Goal: Transaction & Acquisition: Purchase product/service

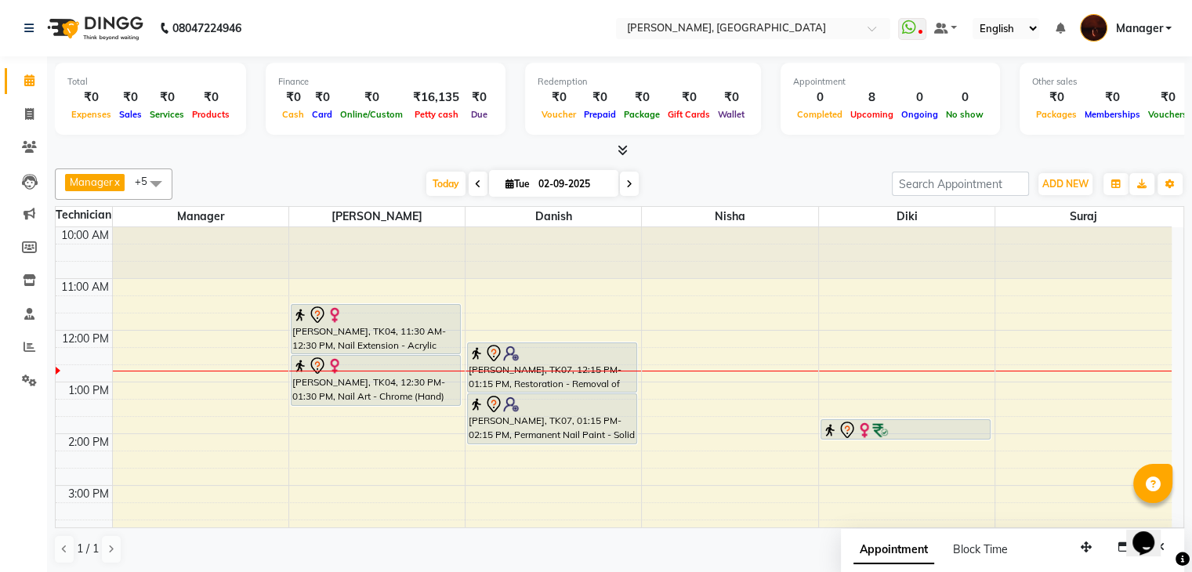
scroll to position [103, 0]
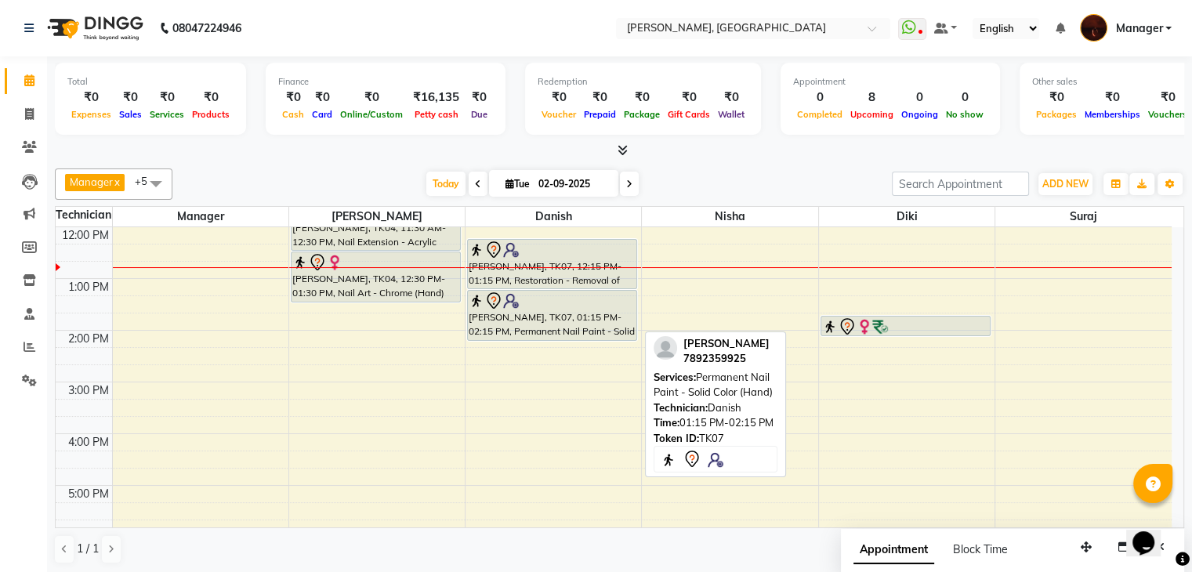
click at [556, 311] on div "[PERSON_NAME], TK07, 01:15 PM-02:15 PM, Permanent Nail Paint - Solid Color (Han…" at bounding box center [552, 315] width 168 height 49
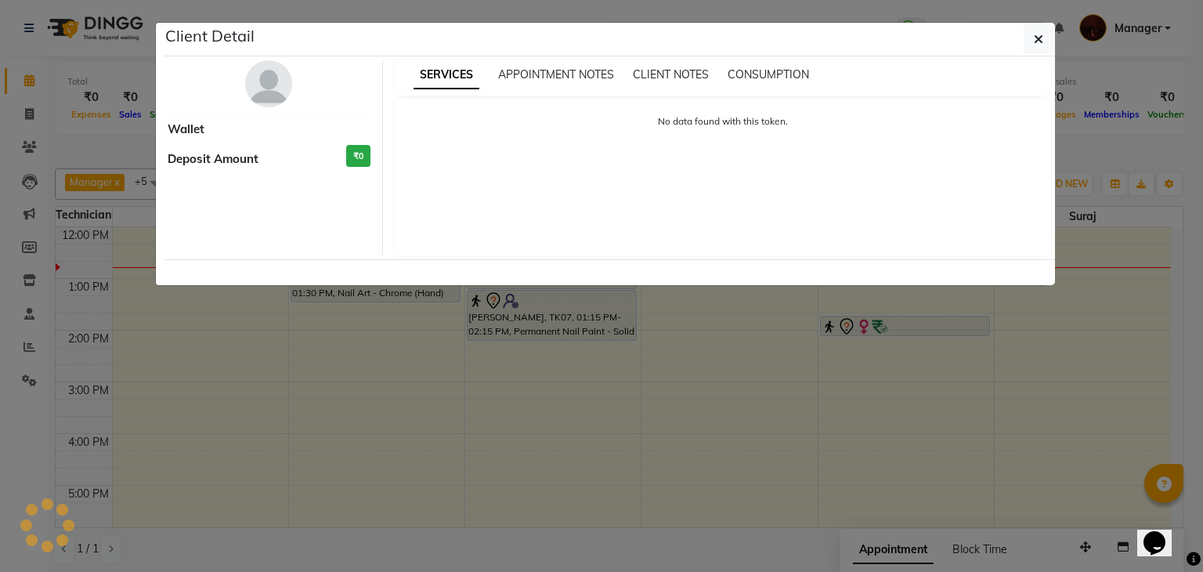
select select "7"
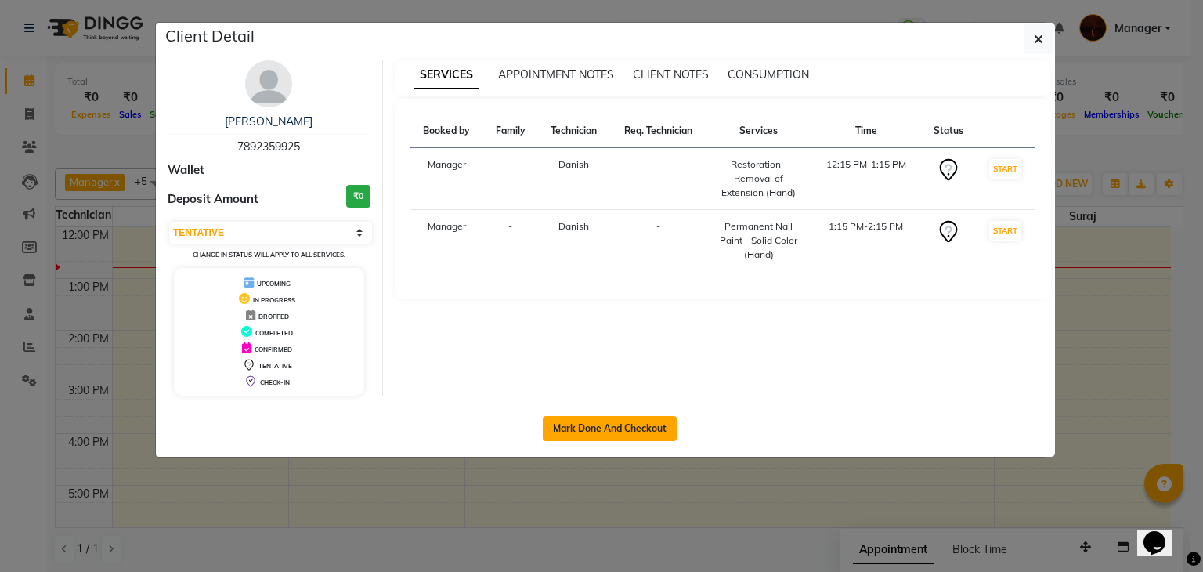
click at [628, 425] on button "Mark Done And Checkout" at bounding box center [610, 428] width 134 height 25
select select "service"
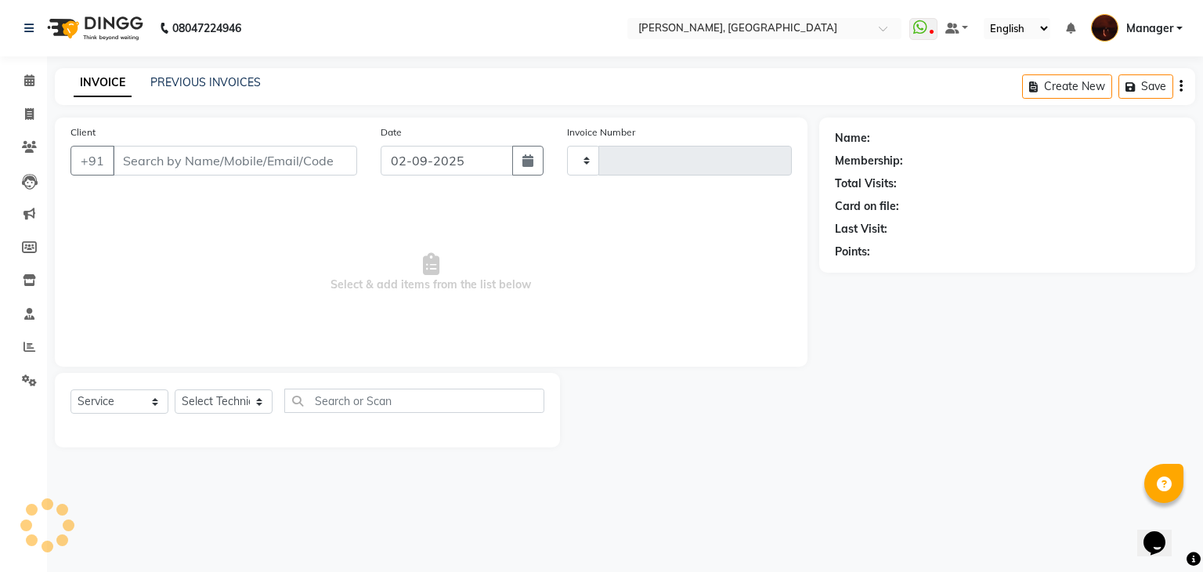
type input "1788"
select select "4063"
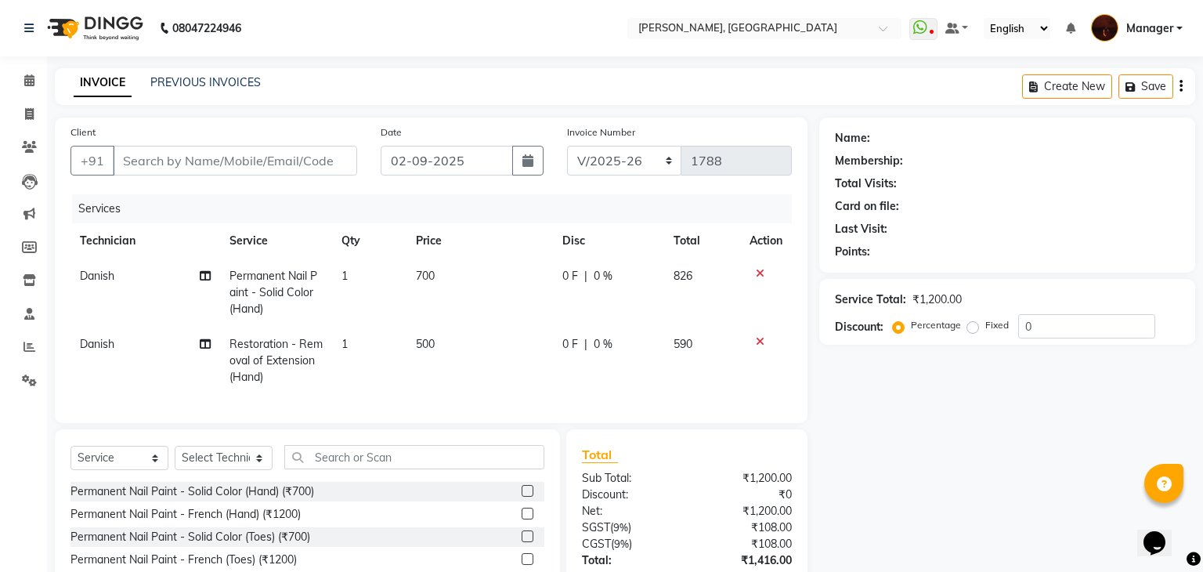
type input "78******25"
select select "20822"
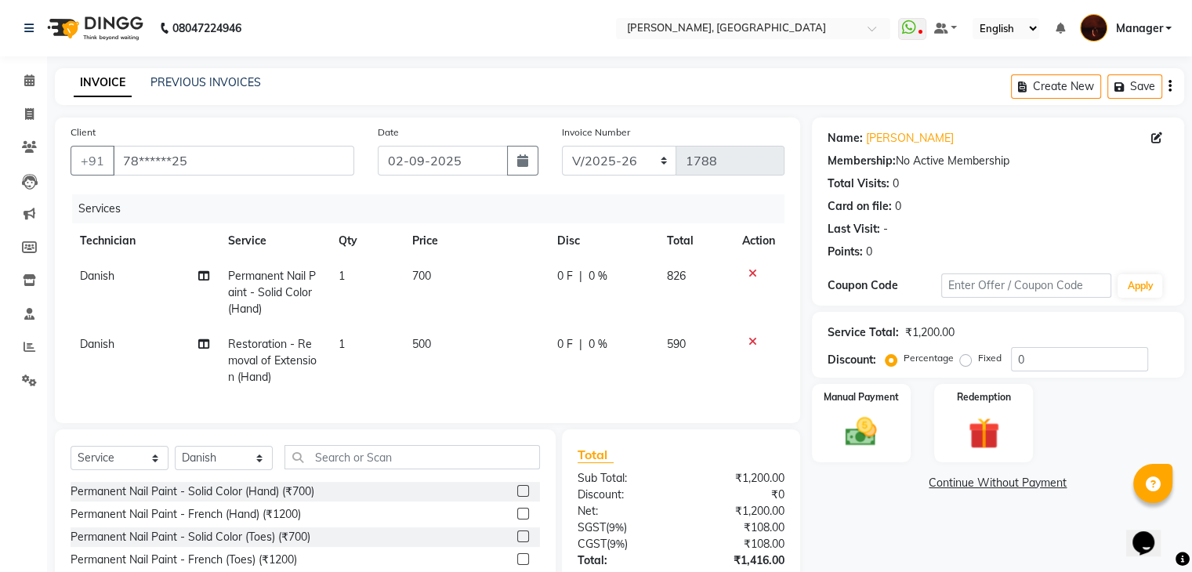
click at [436, 271] on td "700" at bounding box center [475, 293] width 144 height 68
select select "20822"
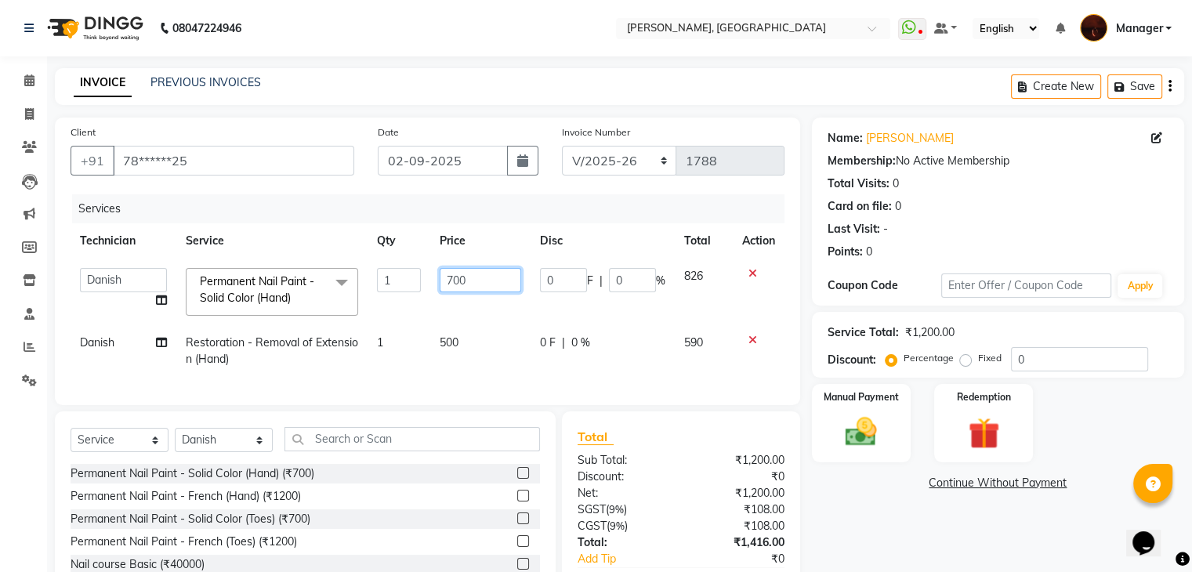
click at [461, 278] on input "700" at bounding box center [480, 280] width 81 height 24
type input "350"
click at [661, 367] on tr "Danish Restoration - Removal of Extension (Hand) 1 500 0 F | 0 % 590" at bounding box center [428, 351] width 714 height 52
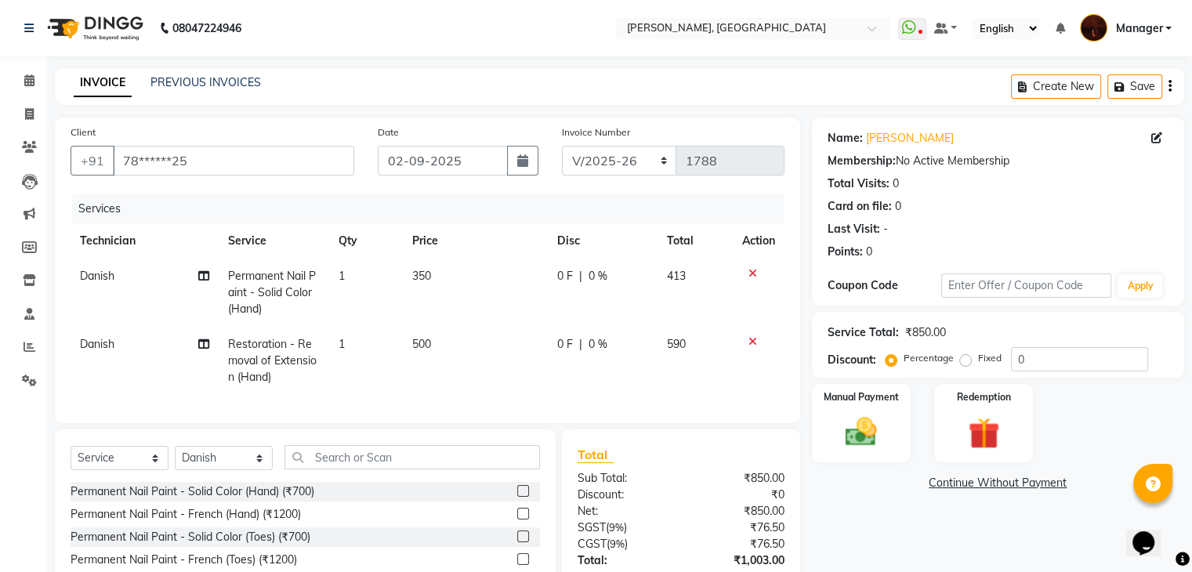
scroll to position [125, 0]
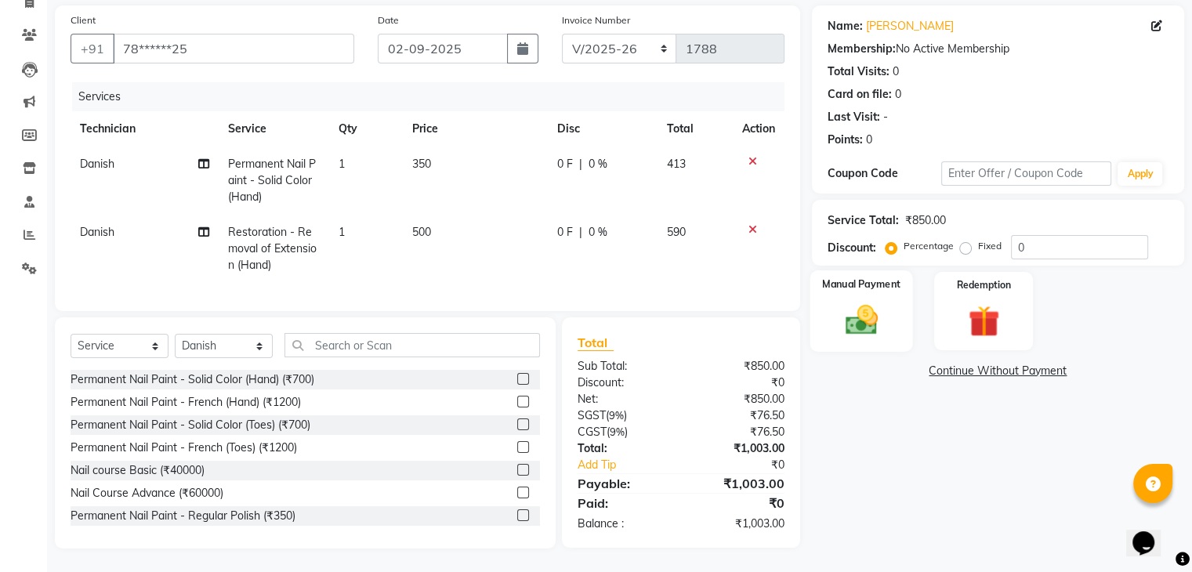
click at [856, 317] on img at bounding box center [860, 321] width 52 height 38
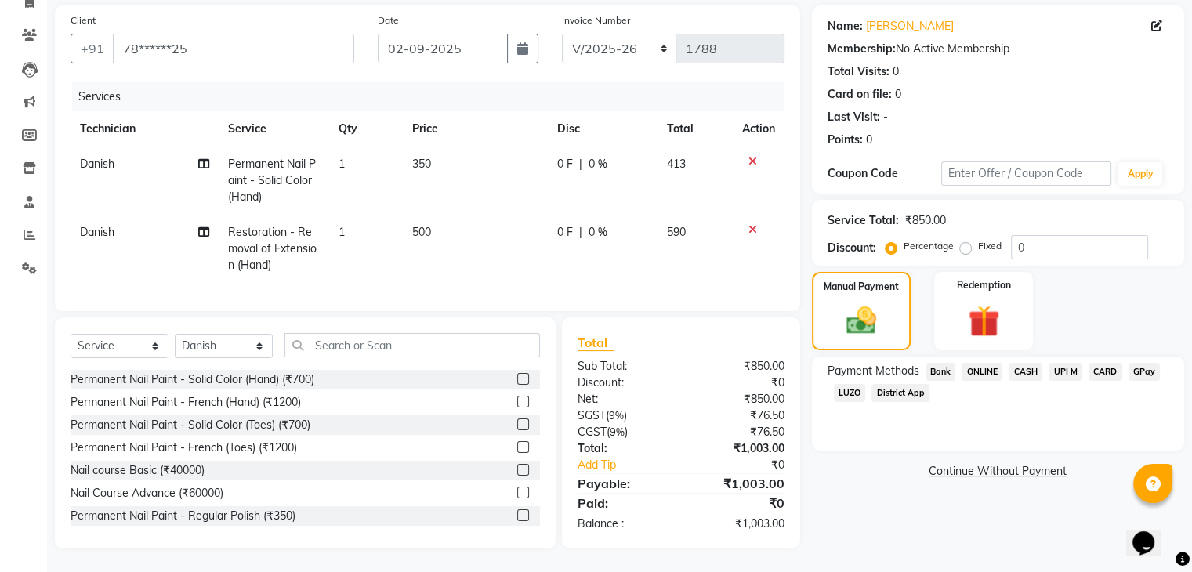
click at [975, 363] on span "ONLINE" at bounding box center [981, 372] width 41 height 18
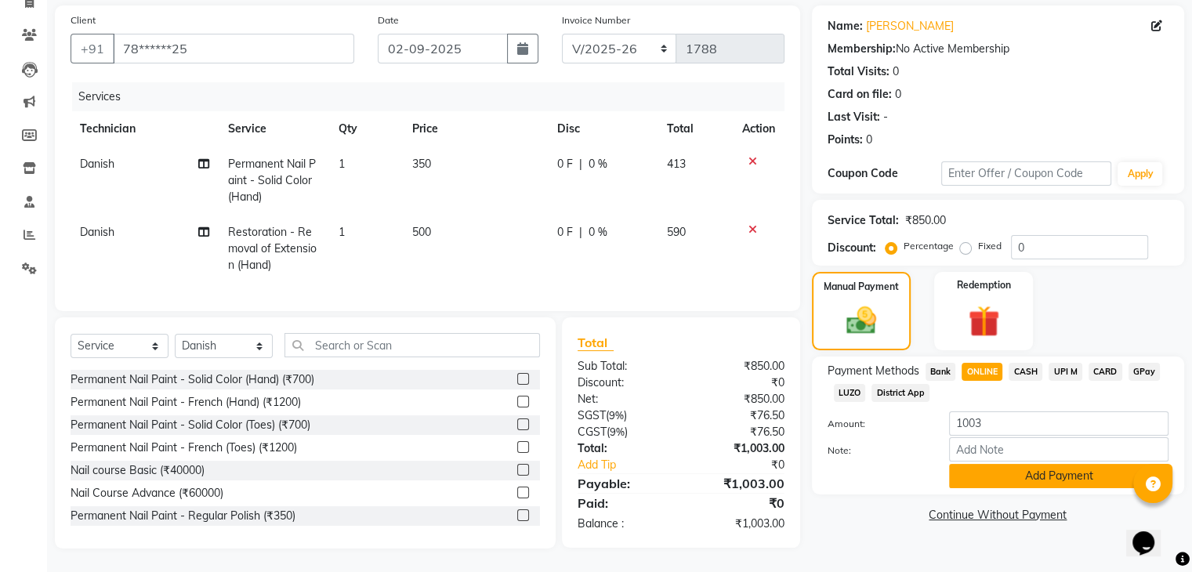
click at [1006, 471] on button "Add Payment" at bounding box center [1058, 476] width 219 height 24
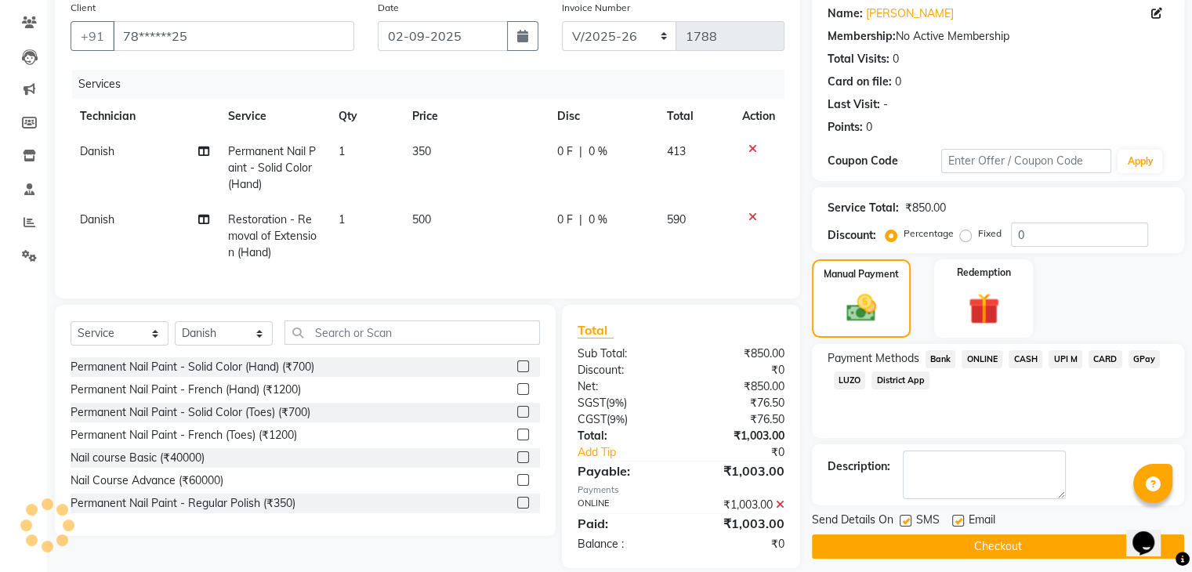
scroll to position [157, 0]
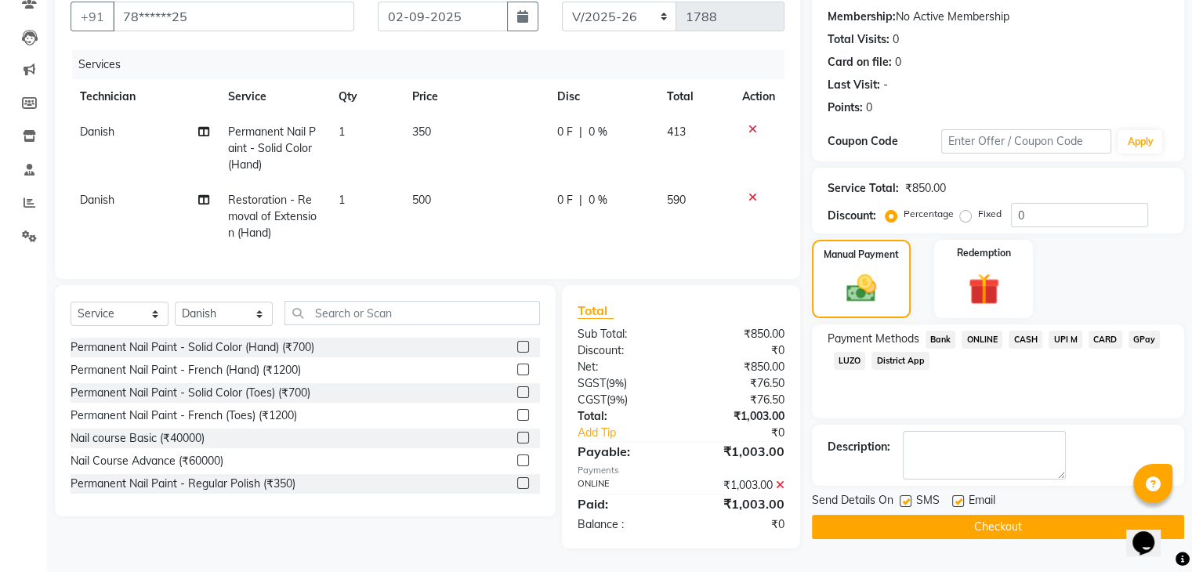
click at [935, 515] on button "Checkout" at bounding box center [998, 527] width 372 height 24
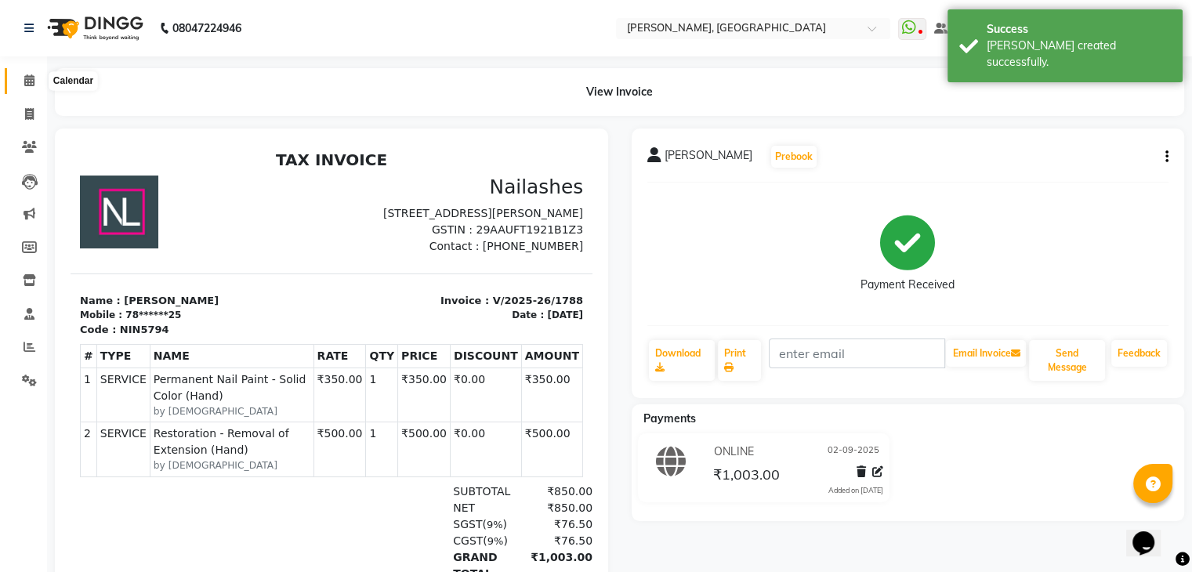
click at [27, 82] on icon at bounding box center [29, 80] width 10 height 12
